Goal: Task Accomplishment & Management: Complete application form

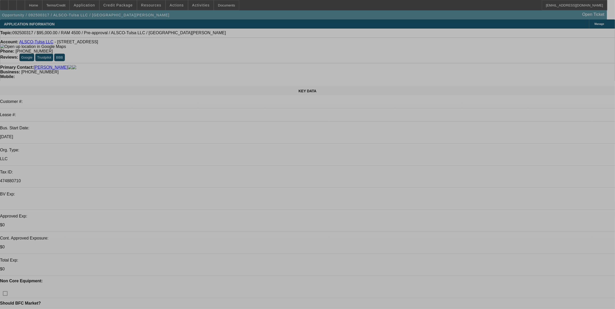
select select "0"
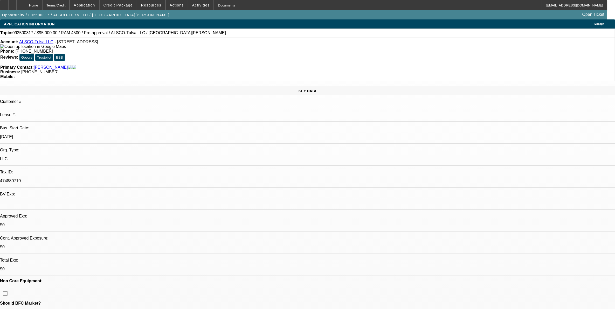
select select "0"
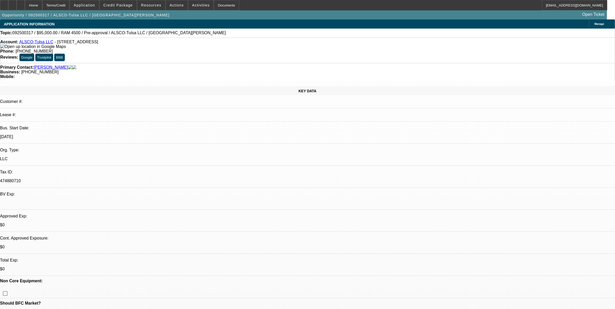
select select "0"
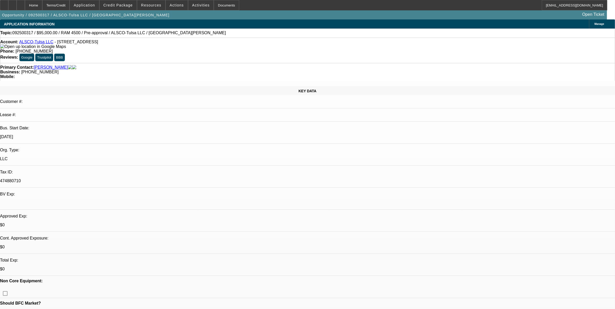
select select "0"
select select "1"
select select "6"
select select "1"
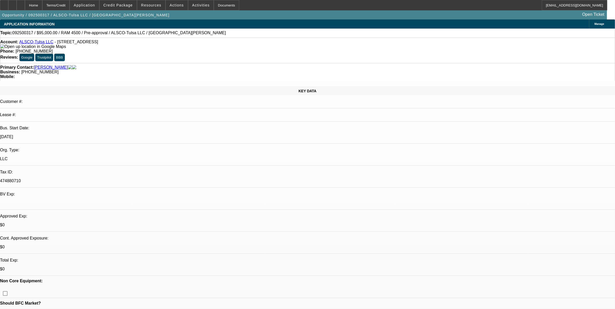
select select "1"
select select "6"
select select "1"
select select "6"
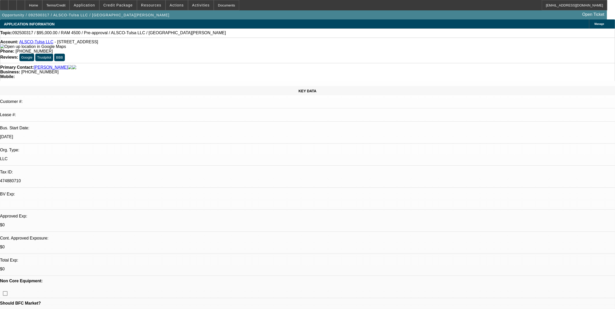
select select "1"
select select "6"
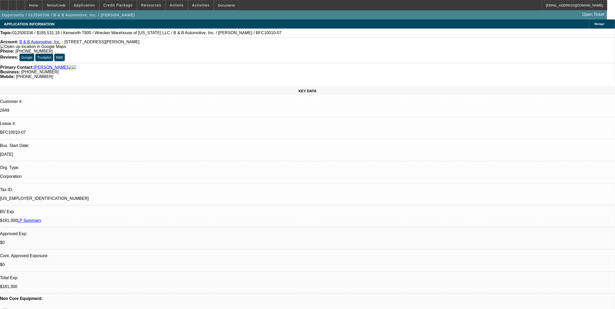
select select "0"
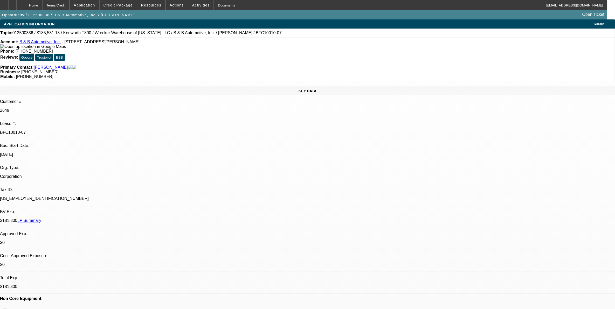
select select "0"
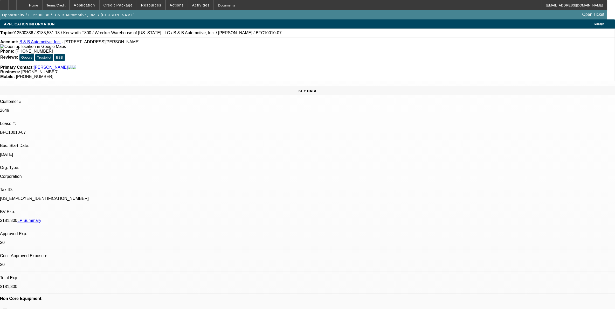
select select "0"
select select "1"
select select "2"
select select "6"
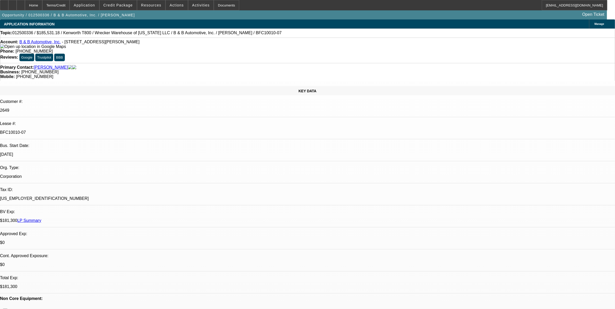
select select "1"
select select "2"
select select "6"
select select "1"
select select "2"
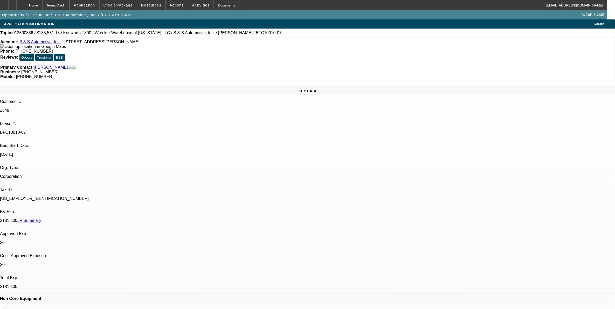
select select "6"
select select "1"
select select "2"
select select "6"
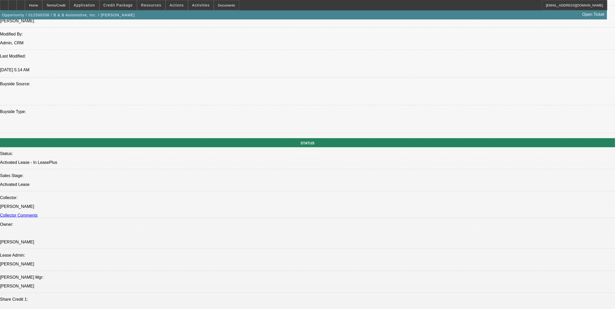
scroll to position [439, 0]
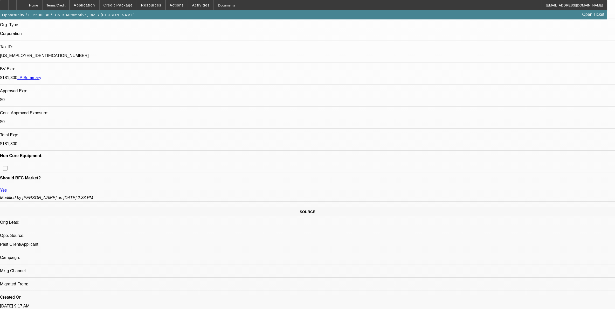
scroll to position [18, 0]
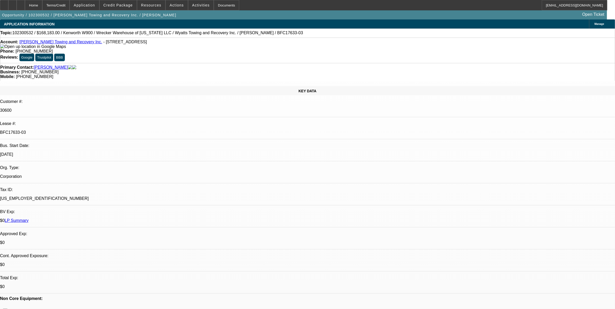
select select "0"
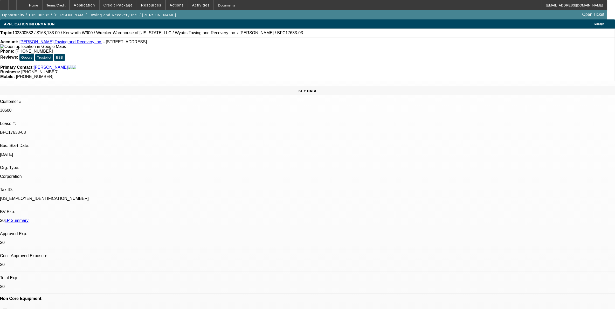
select select "0"
select select "0.1"
select select "0"
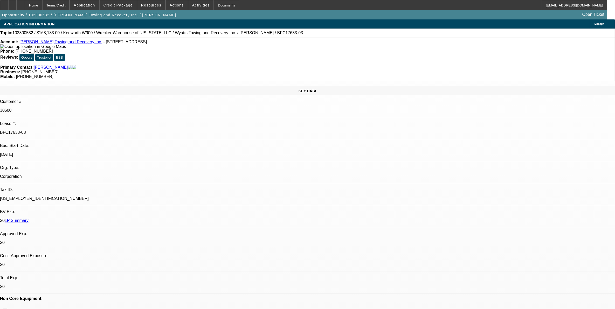
select select "0"
select select "1"
select select "6"
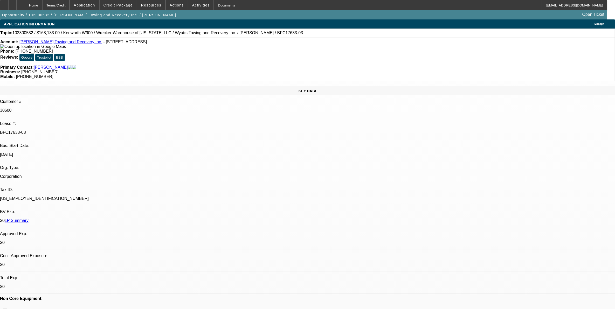
select select "1"
select select "6"
select select "1"
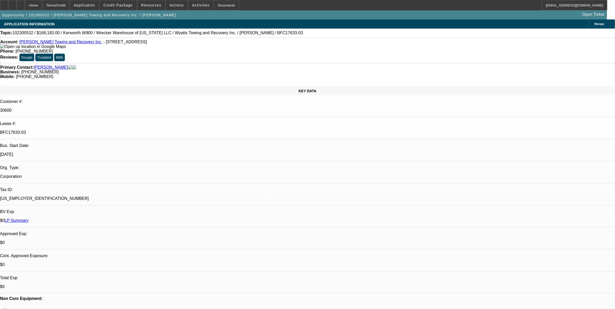
select select "6"
select select "1"
select select "6"
